Goal: Use online tool/utility: Utilize a website feature to perform a specific function

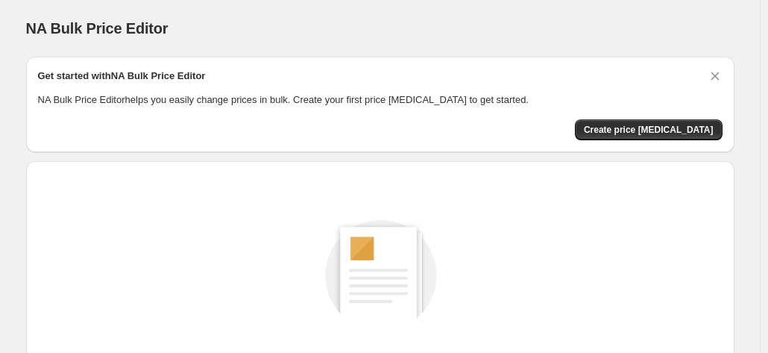
scroll to position [205, 0]
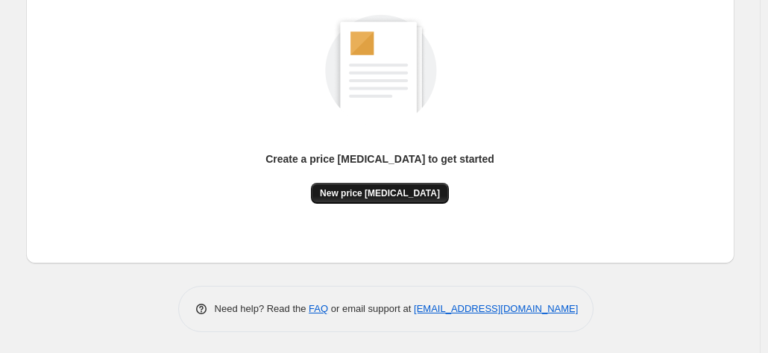
click at [395, 201] on button "New price [MEDICAL_DATA]" at bounding box center [380, 193] width 138 height 21
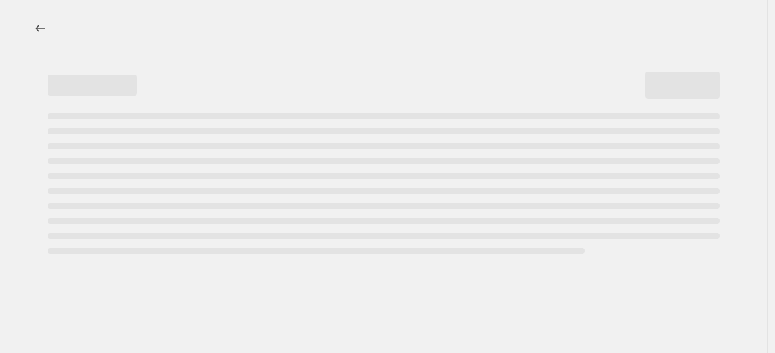
select select "percentage"
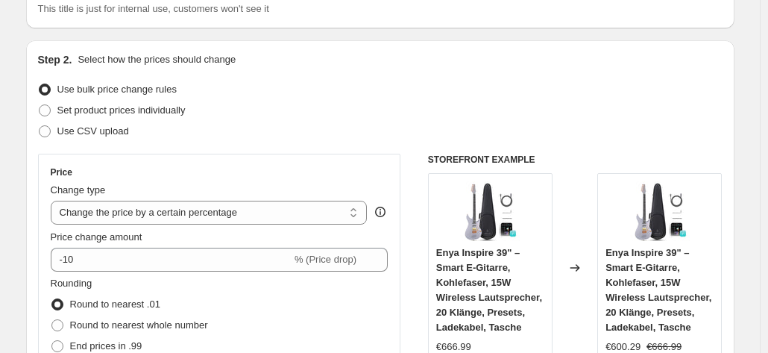
scroll to position [149, 0]
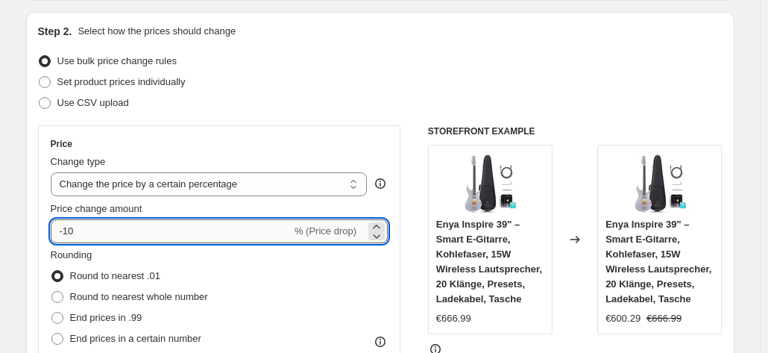
click at [215, 232] on input "-10" at bounding box center [171, 231] width 241 height 24
type input "-1"
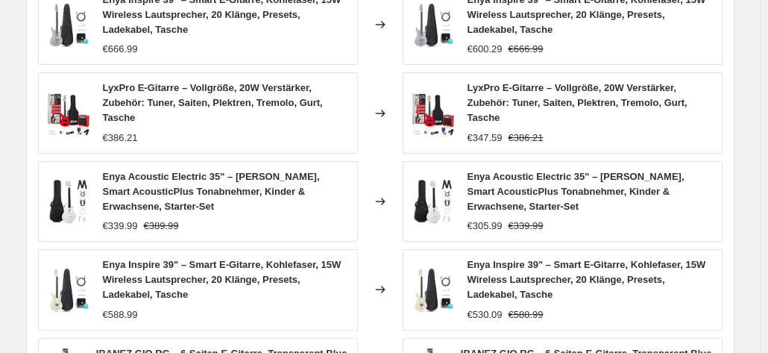
scroll to position [1203, 0]
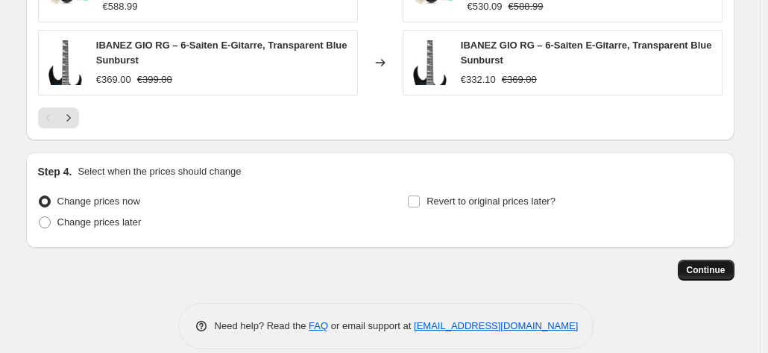
type input "-36"
click at [710, 259] on button "Continue" at bounding box center [706, 269] width 57 height 21
click at [717, 264] on span "Continue" at bounding box center [706, 270] width 39 height 12
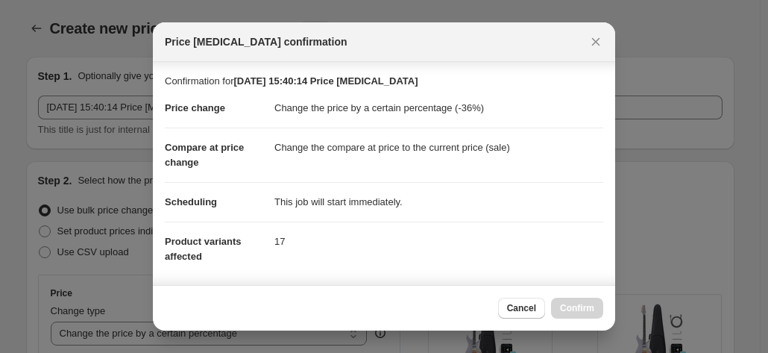
scroll to position [272, 0]
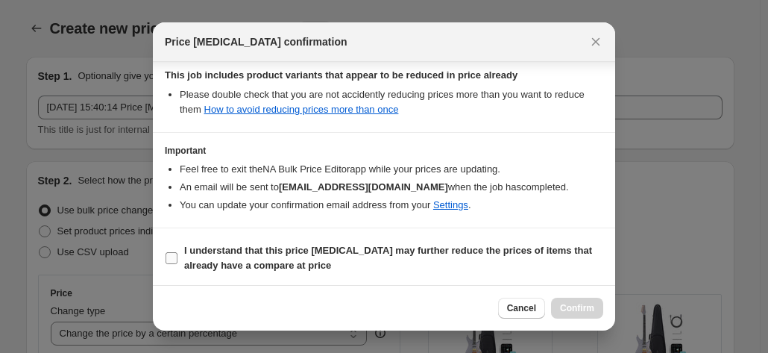
click at [419, 265] on span "I understand that this price [MEDICAL_DATA] may further reduce the prices of it…" at bounding box center [393, 258] width 419 height 30
click at [177, 264] on input "I understand that this price change job may further reduce the prices of items …" at bounding box center [172, 258] width 12 height 12
checkbox input "true"
click at [581, 300] on button "Confirm" at bounding box center [577, 308] width 52 height 21
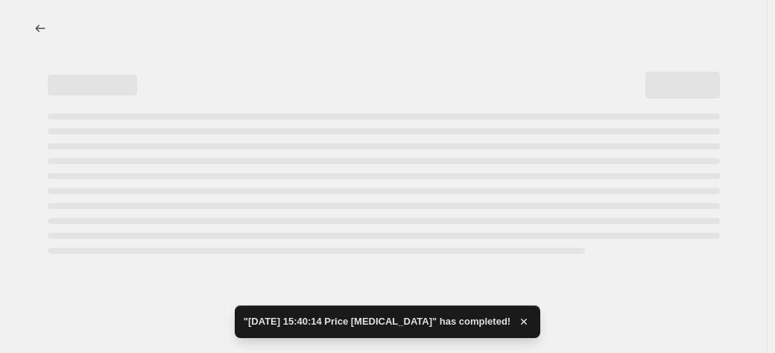
select select "percentage"
